Goal: Obtain resource: Download file/media

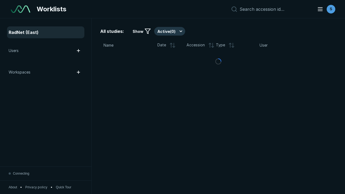
scroll to position [1473, 2248]
